Goal: Obtain resource: Obtain resource

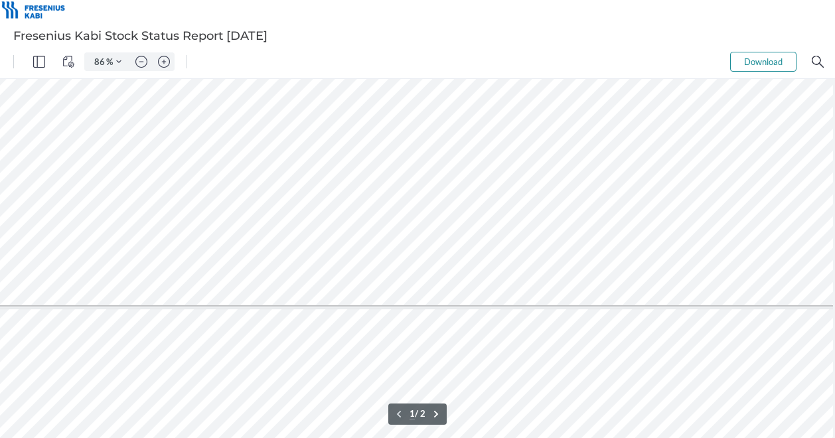
scroll to position [279, 139]
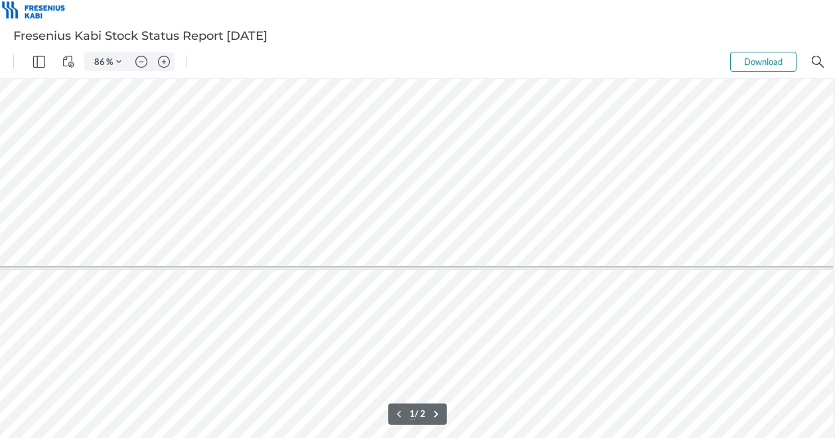
type input "61"
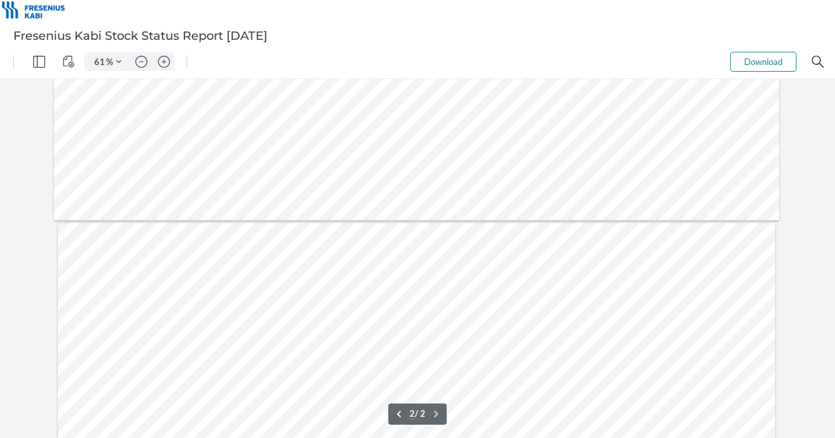
type input "1"
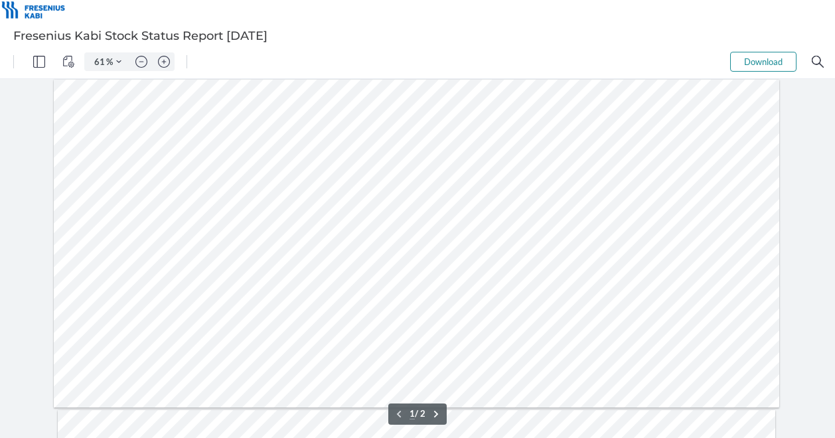
scroll to position [0, 0]
click at [170, 56] on button "Zoom in" at bounding box center [163, 61] width 21 height 19
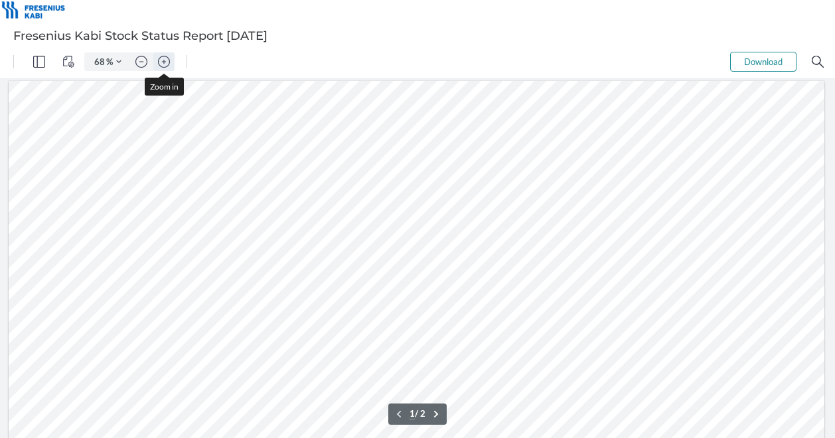
scroll to position [20, 0]
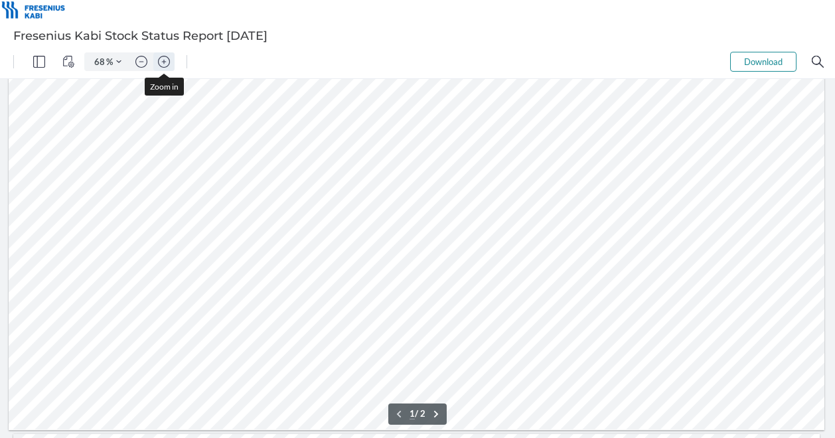
click at [170, 56] on button "Zoom in" at bounding box center [163, 61] width 21 height 19
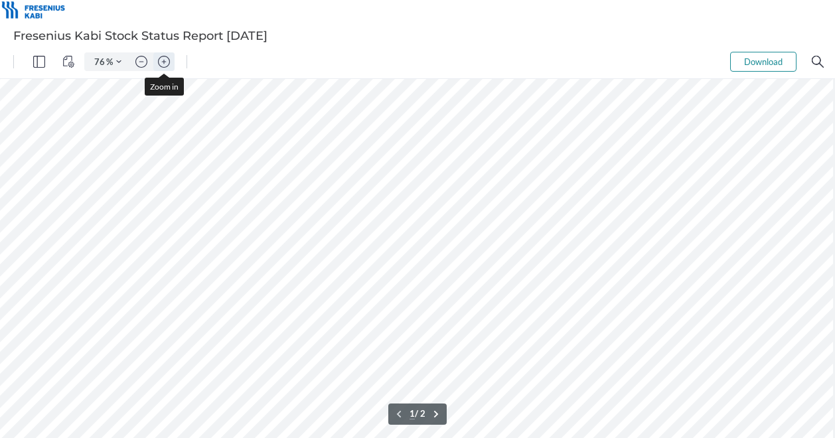
click at [170, 56] on button "Zoom in" at bounding box center [163, 61] width 21 height 19
click at [162, 63] on img "Zoom in" at bounding box center [164, 62] width 12 height 12
type input "108"
click at [783, 33] on div "Fresenius Kabi Stock Status Report [DATE]" at bounding box center [417, 36] width 835 height 19
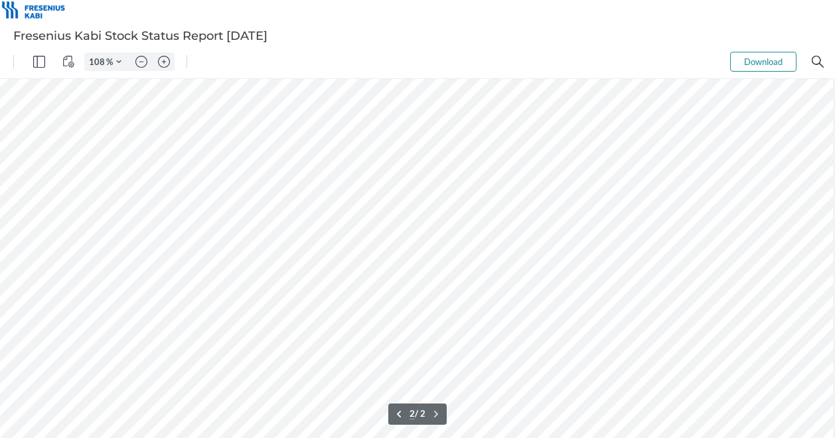
scroll to position [673, 297]
type input "1"
